Goal: Check status: Check status

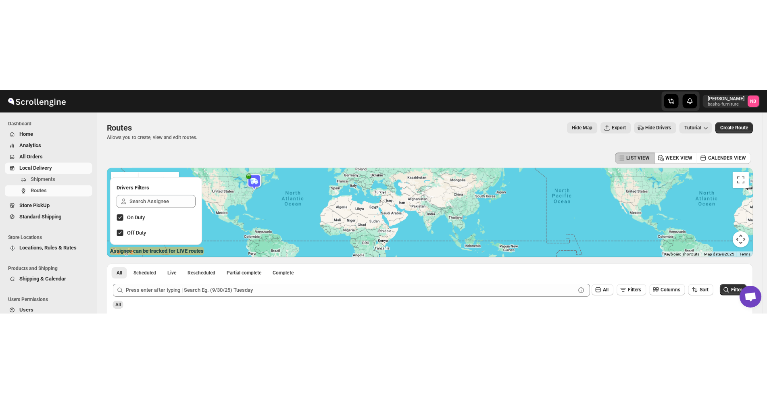
scroll to position [136, 0]
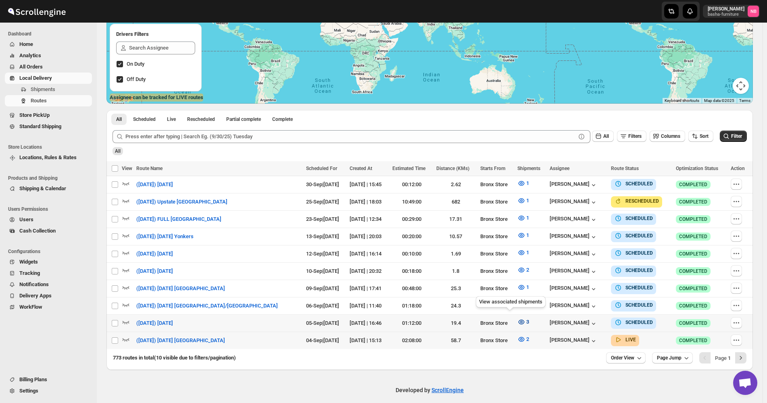
click at [513, 223] on button "3" at bounding box center [523, 322] width 21 height 13
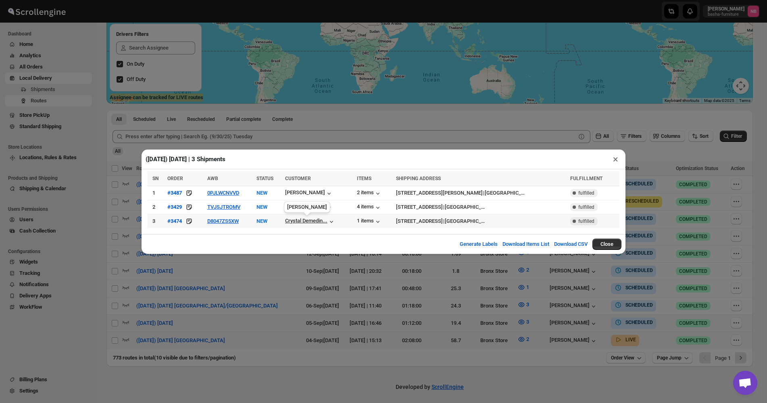
click at [326, 221] on div "Crystal Demedin..." at bounding box center [306, 221] width 42 height 6
click at [529, 155] on div "([DATE]) [DATE] | 3 Shipments ×" at bounding box center [384, 160] width 484 height 20
click at [613, 165] on button "×" at bounding box center [616, 159] width 12 height 11
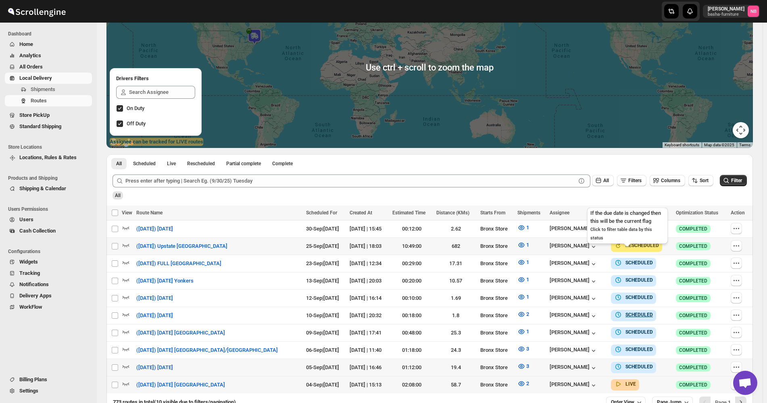
scroll to position [121, 0]
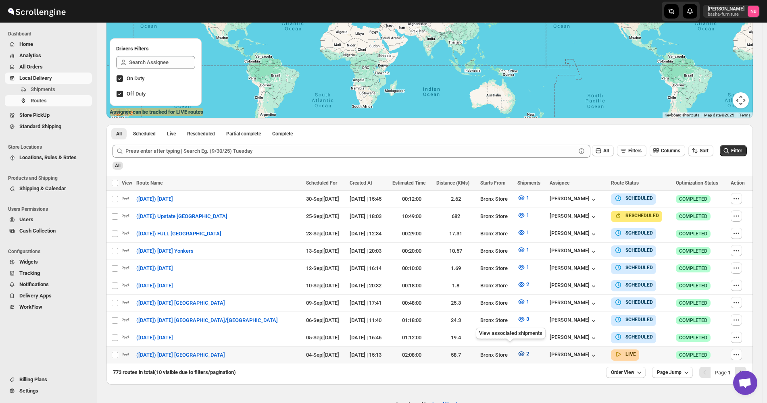
click at [517, 223] on button "2" at bounding box center [523, 354] width 21 height 13
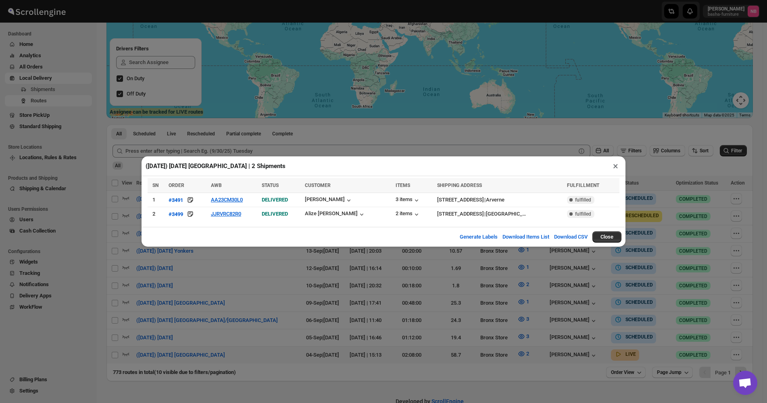
drag, startPoint x: 411, startPoint y: 293, endPoint x: 415, endPoint y: 295, distance: 4.5
click at [415, 223] on div "([DATE]) [DATE] [GEOGRAPHIC_DATA] | 2 Shipments × SN ORDER AWB STATUS CUSTOMER …" at bounding box center [383, 201] width 767 height 403
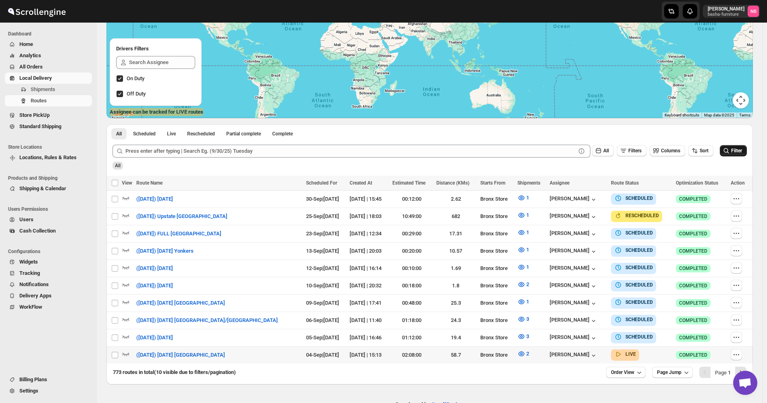
click at [739, 149] on span "Filter" at bounding box center [736, 151] width 11 height 6
click at [513, 223] on button "3" at bounding box center [523, 336] width 21 height 13
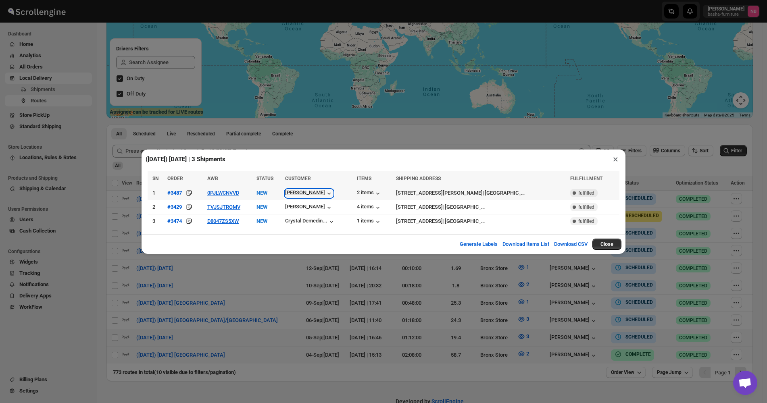
click at [325, 194] on icon "button" at bounding box center [329, 194] width 8 height 8
click at [426, 223] on div "([DATE]) [DATE] | 3 Shipments × SN ORDER AWB STATUS CUSTOMER ITEMS SHIPPING ADD…" at bounding box center [383, 201] width 767 height 403
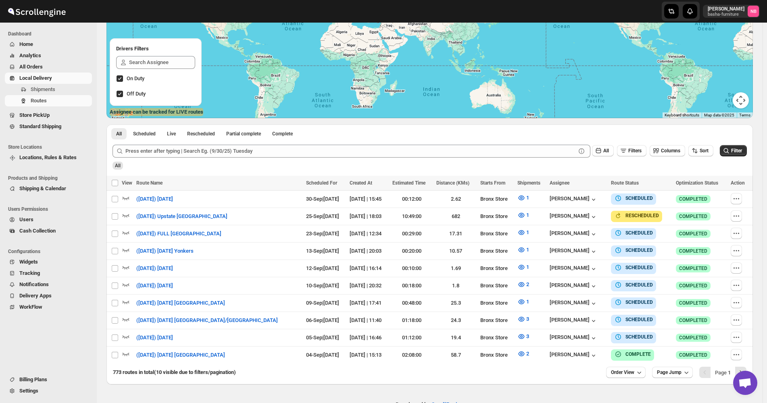
drag, startPoint x: 465, startPoint y: 167, endPoint x: 651, endPoint y: 174, distance: 186.1
click at [465, 167] on div "All" at bounding box center [429, 163] width 636 height 14
click at [759, 167] on div "Routes. This page is ready Routes Allows you to create, view and edit routes. H…" at bounding box center [430, 143] width 666 height 483
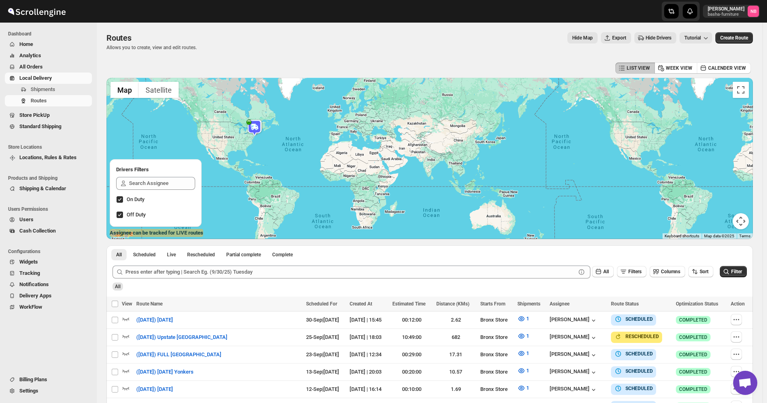
scroll to position [139, 0]
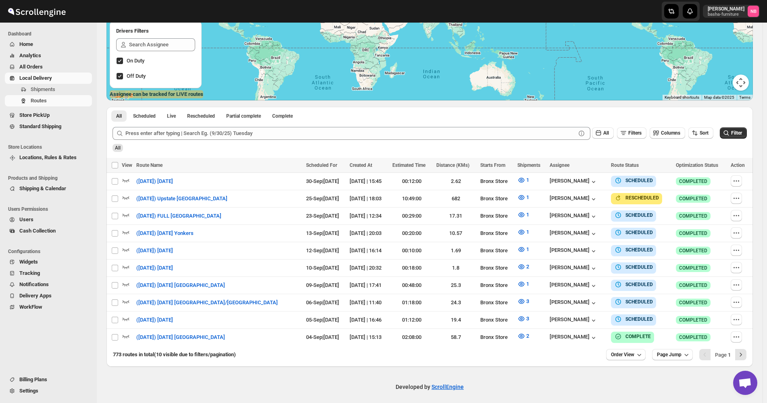
click at [494, 223] on div "Developed by ScrollEngine" at bounding box center [430, 387] width 666 height 40
drag, startPoint x: 745, startPoint y: 144, endPoint x: 750, endPoint y: 151, distance: 8.1
click at [745, 144] on div "All" at bounding box center [429, 145] width 636 height 14
click at [516, 223] on button "3" at bounding box center [523, 319] width 21 height 13
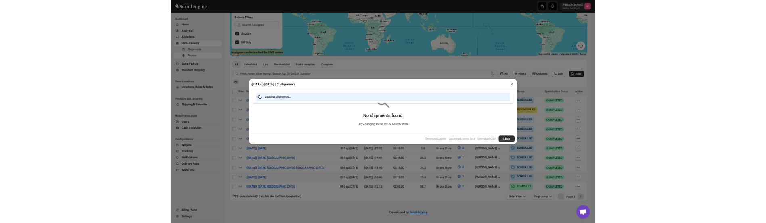
scroll to position [136, 0]
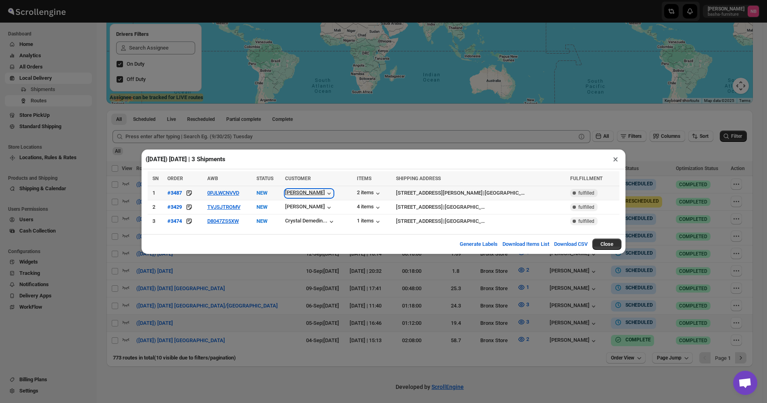
click at [305, 193] on div "[PERSON_NAME]" at bounding box center [309, 194] width 48 height 8
click at [677, 211] on div "([DATE]) [DATE] | 3 Shipments × SN ORDER AWB STATUS CUSTOMER ITEMS SHIPPING ADD…" at bounding box center [383, 201] width 767 height 403
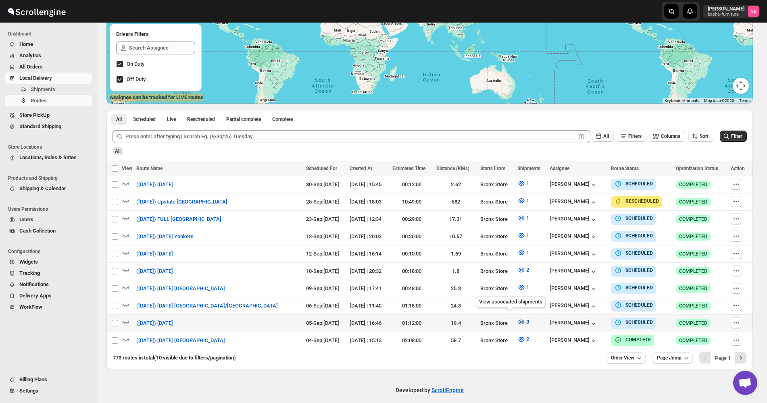
click at [518, 223] on icon "button" at bounding box center [522, 322] width 8 height 8
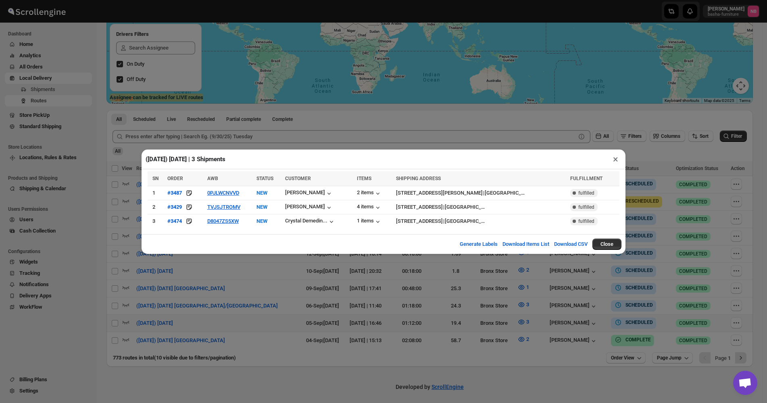
click at [205, 223] on div "([DATE]) [DATE] | 3 Shipments × SN ORDER AWB STATUS CUSTOMER ITEMS SHIPPING ADD…" at bounding box center [383, 201] width 767 height 403
